Goal: Task Accomplishment & Management: Manage account settings

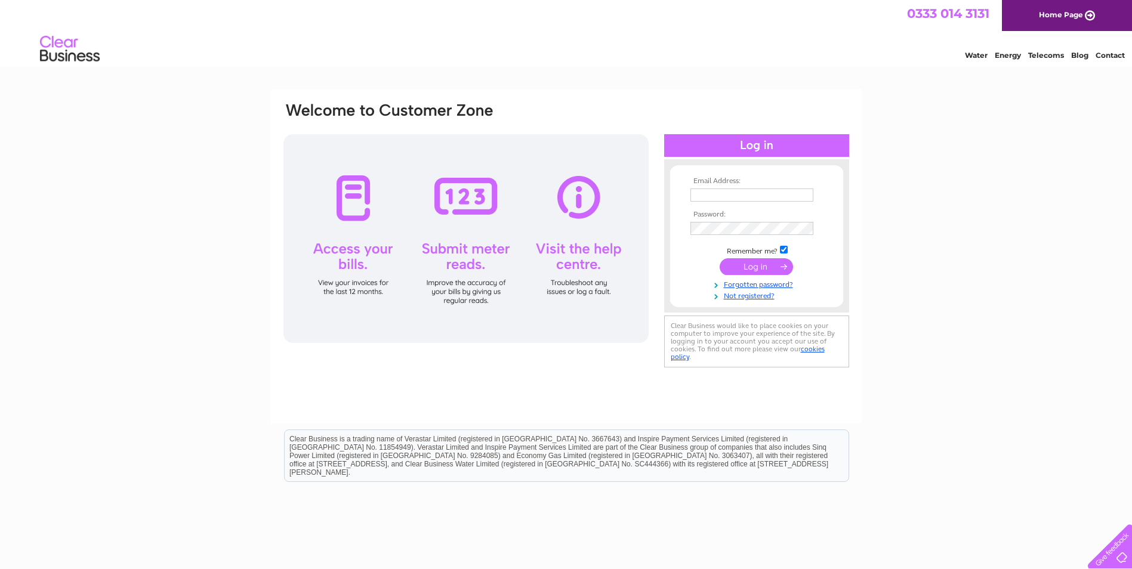
click at [734, 192] on input "text" at bounding box center [752, 195] width 123 height 13
type input "ken.ronald@live.co.uk"
click at [751, 267] on input "submit" at bounding box center [756, 266] width 73 height 17
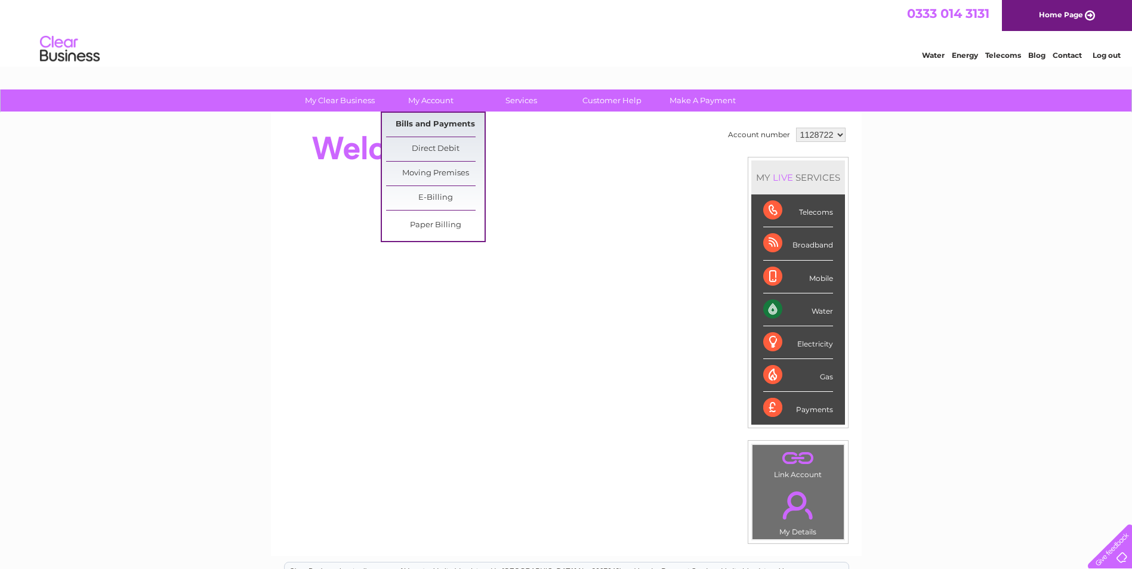
click at [418, 122] on link "Bills and Payments" at bounding box center [435, 125] width 98 height 24
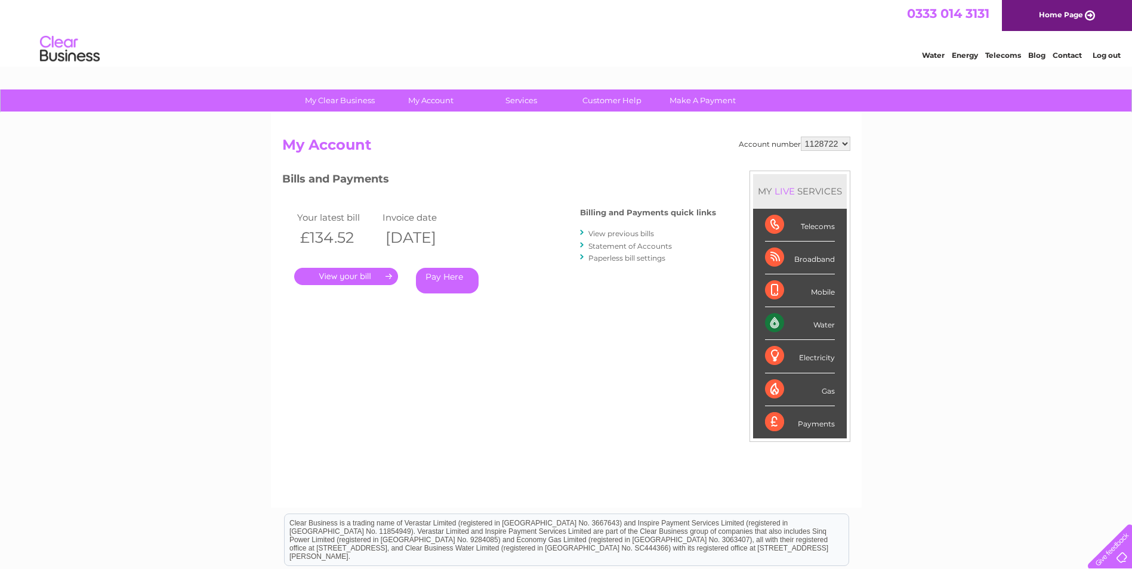
click at [335, 272] on link "." at bounding box center [346, 276] width 104 height 17
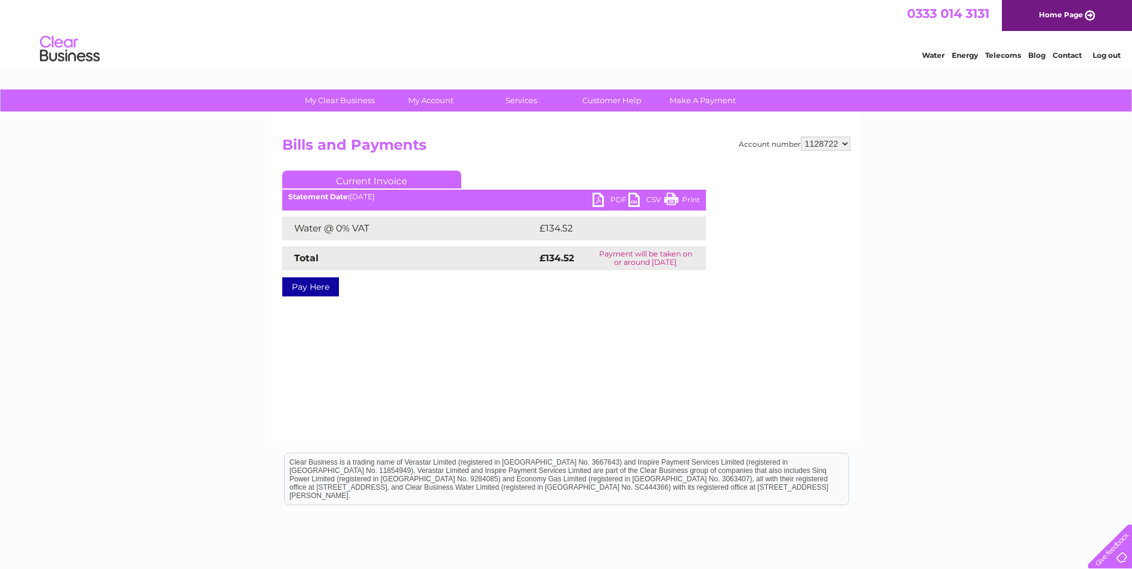
click at [599, 199] on link "PDF" at bounding box center [611, 201] width 36 height 17
